Goal: Task Accomplishment & Management: Complete application form

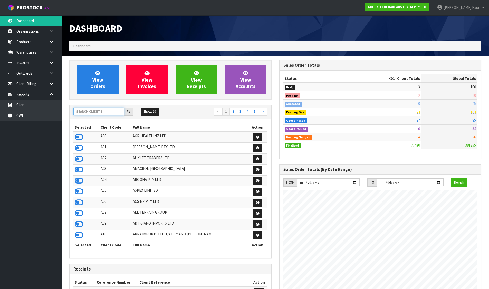
scroll to position [389, 210]
click at [106, 110] on input "text" at bounding box center [98, 112] width 51 height 8
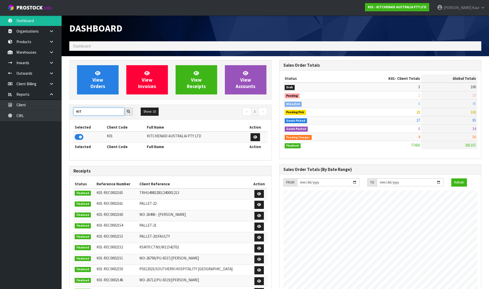
type input "KIT"
click at [79, 137] on icon at bounding box center [79, 137] width 9 height 8
click at [92, 81] on link "View Orders" at bounding box center [98, 79] width 42 height 29
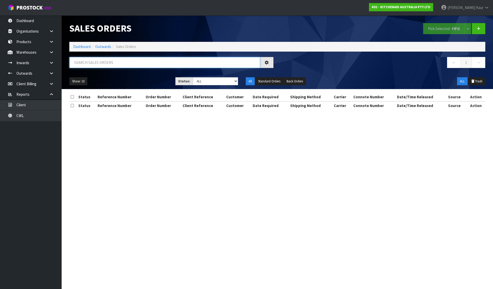
click at [96, 57] on input "text" at bounding box center [164, 62] width 191 height 11
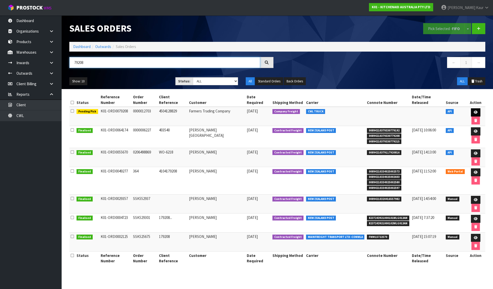
type input "79208"
click at [472, 108] on link at bounding box center [476, 112] width 10 height 8
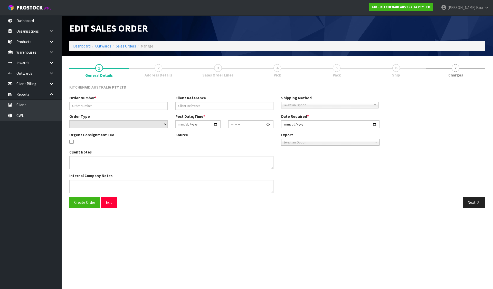
type input "0000012703"
type input "4504128829"
select select "number:0"
type input "[DATE]"
type input "15:32:44.000"
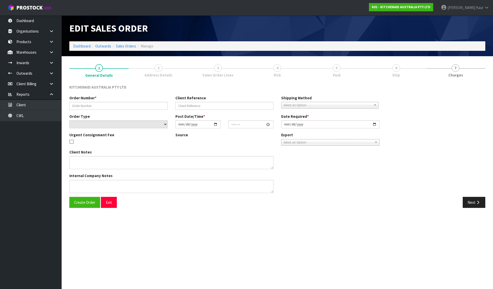
type input "[DATE]"
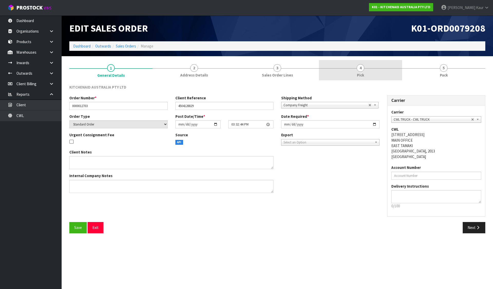
click at [368, 70] on link "4 Pick" at bounding box center [360, 70] width 83 height 20
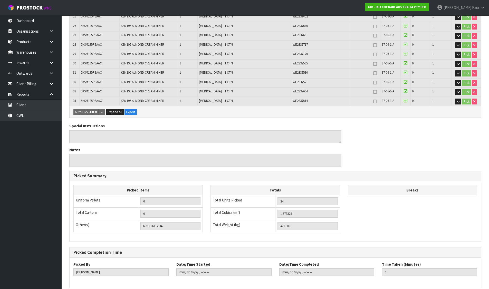
scroll to position [361, 0]
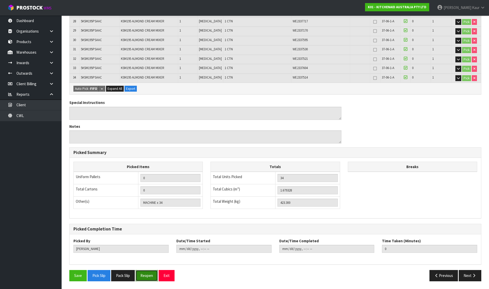
click at [148, 272] on button "Reopen" at bounding box center [147, 275] width 22 height 11
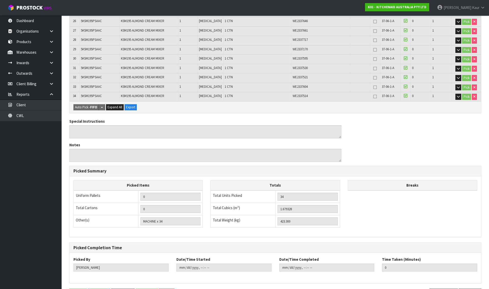
scroll to position [0, 0]
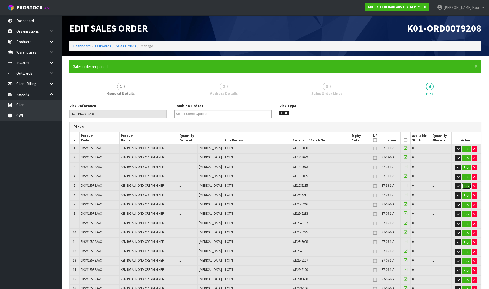
click at [465, 185] on button "Pick" at bounding box center [466, 186] width 9 height 6
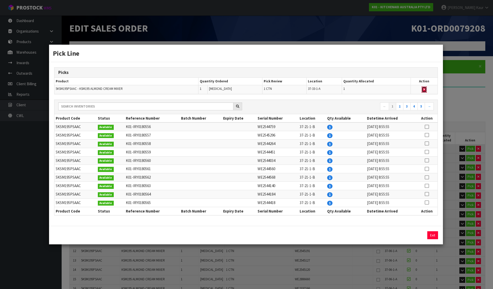
click at [424, 88] on icon "button" at bounding box center [424, 89] width 2 height 3
type input "MACHINE x 33"
type input "33"
type input "1.629936"
type input "410.85"
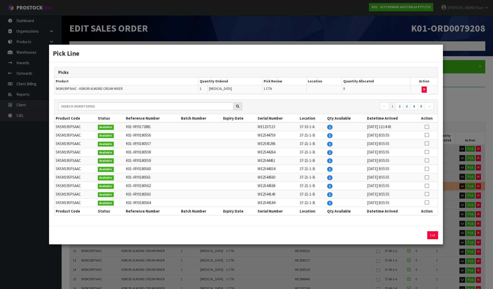
click at [427, 135] on icon at bounding box center [427, 135] width 4 height 0
click at [415, 235] on button "Assign Pick" at bounding box center [415, 235] width 21 height 8
type input "MACHINE x 34"
type input "34"
type input "1.679328"
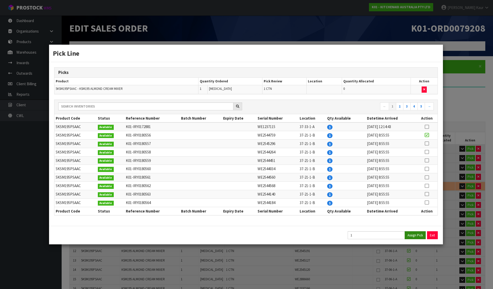
type input "423.3"
click at [429, 235] on button "Exit" at bounding box center [432, 235] width 11 height 8
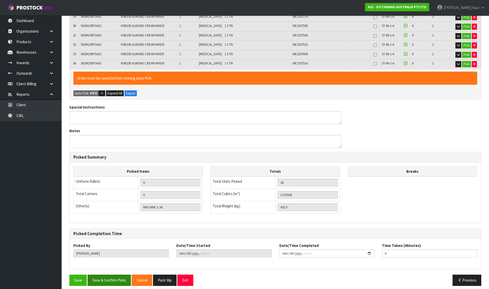
scroll to position [399, 0]
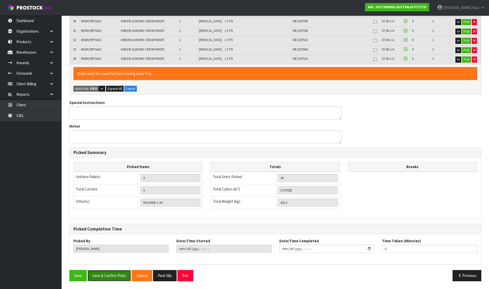
click at [101, 275] on button "Save & Confirm Picks" at bounding box center [109, 275] width 43 height 11
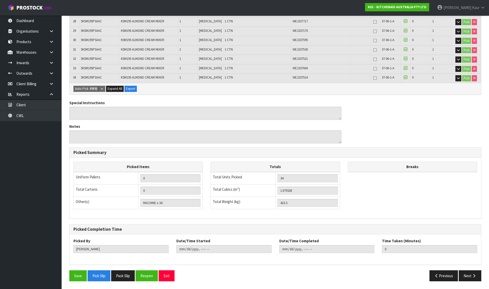
scroll to position [0, 0]
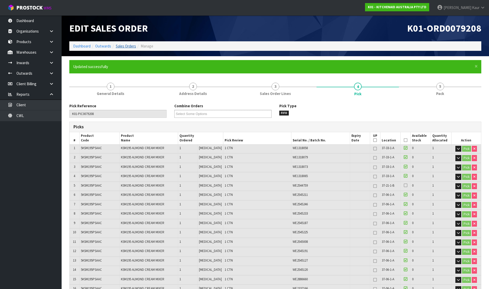
click at [129, 44] on link "Sales Orders" at bounding box center [126, 46] width 20 height 5
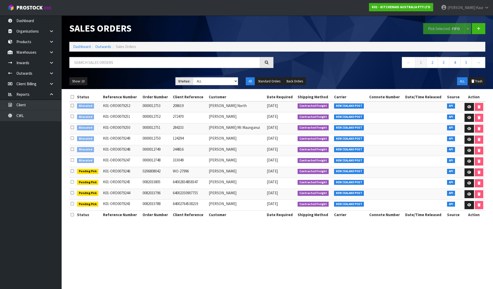
click at [72, 97] on icon at bounding box center [72, 97] width 3 height 4
click at [433, 24] on button "Pick Selected - FIFO" at bounding box center [444, 28] width 42 height 11
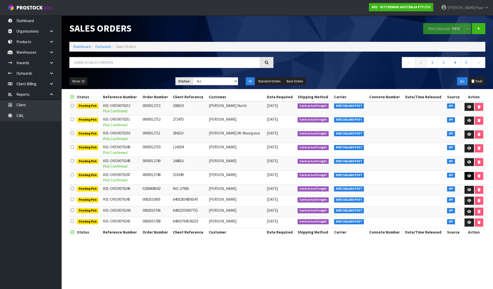
click at [471, 174] on link at bounding box center [470, 176] width 10 height 8
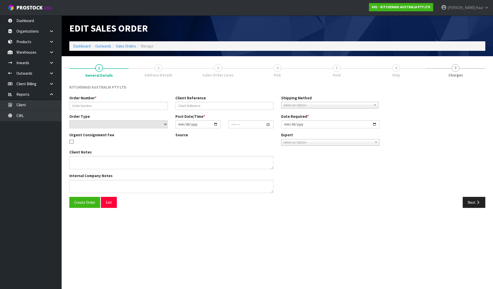
type input "0000012748"
type input "333049"
select select "number:0"
type input "[DATE]"
type input "13:32:43.000"
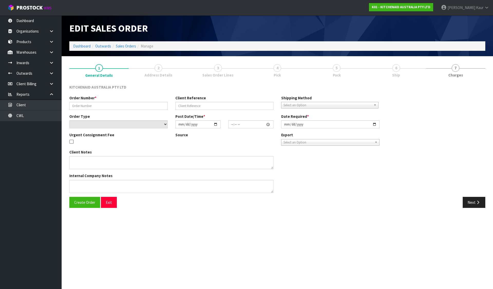
type input "[DATE]"
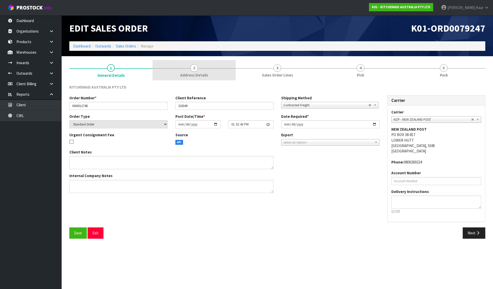
click at [169, 70] on link "2 Address Details" at bounding box center [194, 70] width 83 height 20
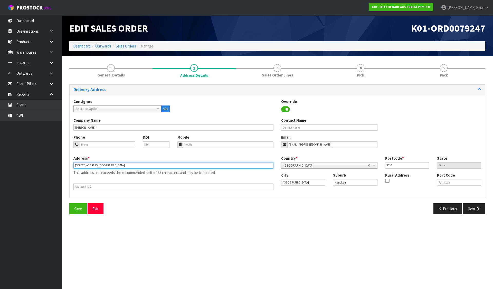
drag, startPoint x: 101, startPoint y: 165, endPoint x: 135, endPoint y: 164, distance: 33.9
click at [135, 164] on input "[STREET_ADDRESS][GEOGRAPHIC_DATA]" at bounding box center [173, 165] width 200 height 6
type input "[STREET_ADDRESS],"
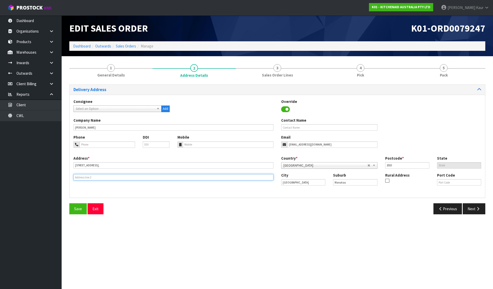
click at [89, 178] on input "text" at bounding box center [173, 177] width 200 height 6
paste input "WAREHOUSE [GEOGRAPHIC_DATA]"
type input "WAREHOUSE [GEOGRAPHIC_DATA]"
click at [75, 207] on span "Save" at bounding box center [78, 208] width 8 height 5
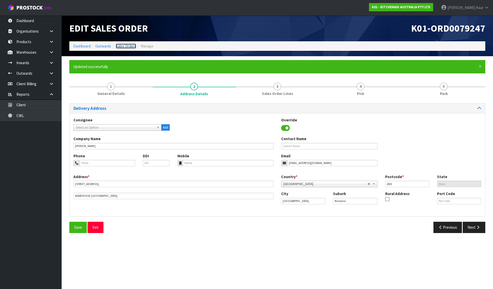
click at [126, 46] on link "Sales Orders" at bounding box center [126, 46] width 20 height 5
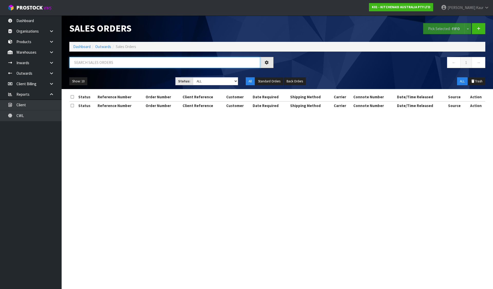
click at [101, 64] on input "text" at bounding box center [164, 62] width 191 height 11
type input "TALIA"
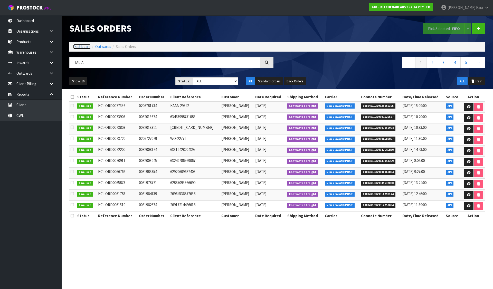
click at [86, 46] on link "Dashboard" at bounding box center [81, 46] width 17 height 5
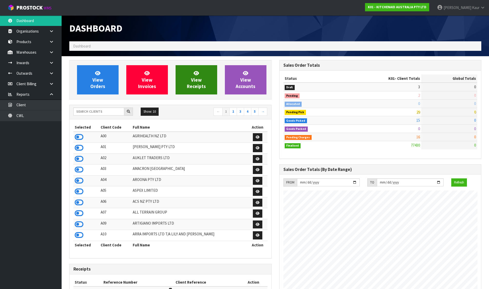
scroll to position [389, 210]
